Goal: Task Accomplishment & Management: Manage account settings

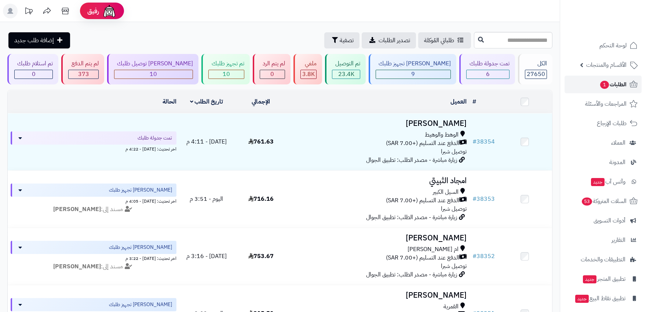
click at [618, 86] on span "الطلبات 1" at bounding box center [612, 84] width 27 height 10
click at [619, 86] on span "الطلبات 1" at bounding box center [612, 84] width 27 height 10
